Goal: Task Accomplishment & Management: Complete application form

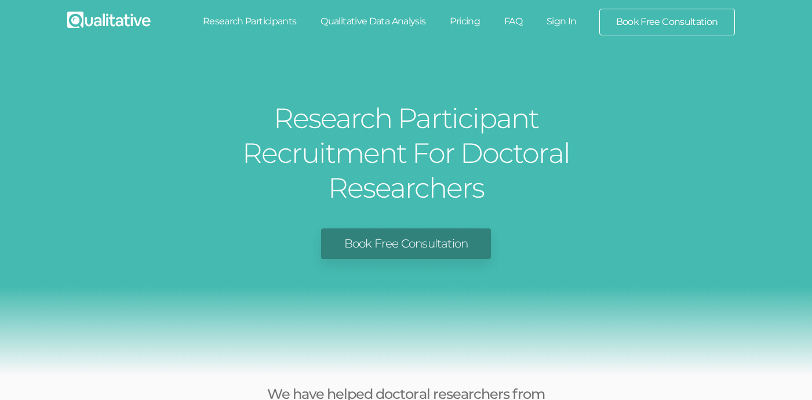
click at [271, 20] on link "Research Participants" at bounding box center [250, 22] width 118 height 26
click at [568, 25] on link "Sign In" at bounding box center [562, 22] width 55 height 26
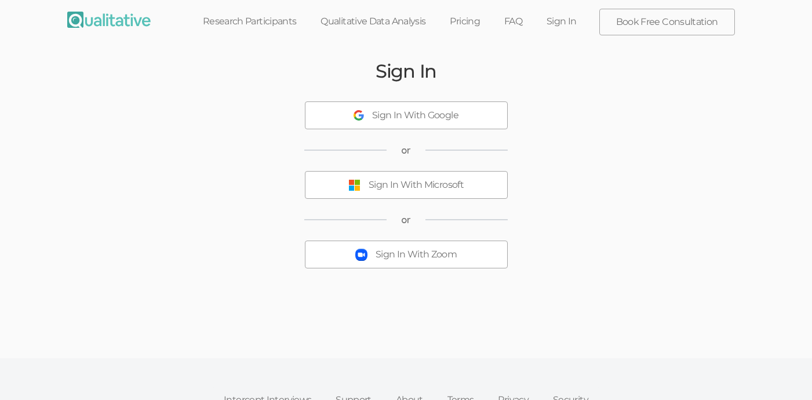
click at [286, 23] on link "Research Participants" at bounding box center [250, 22] width 118 height 26
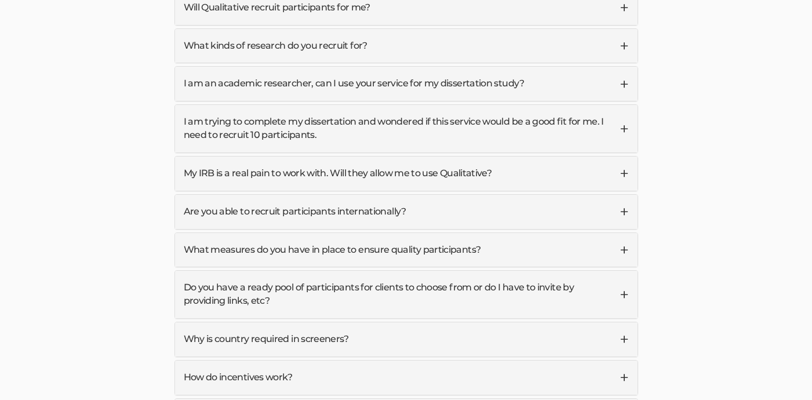
scroll to position [2922, 0]
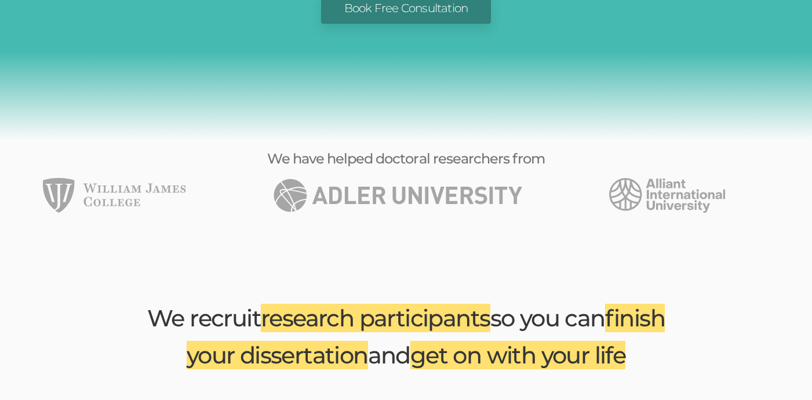
scroll to position [312, 0]
